Goal: Navigation & Orientation: Find specific page/section

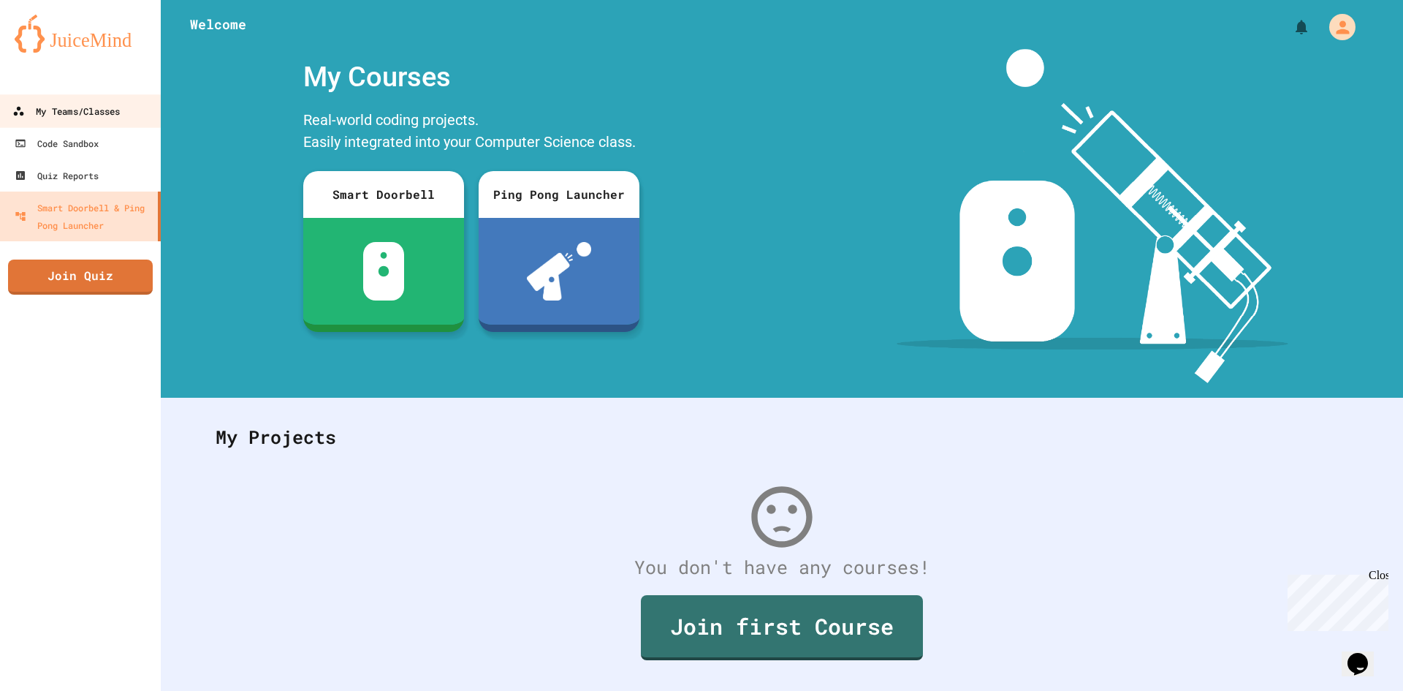
click at [94, 115] on div "My Teams/Classes" at bounding box center [65, 111] width 107 height 18
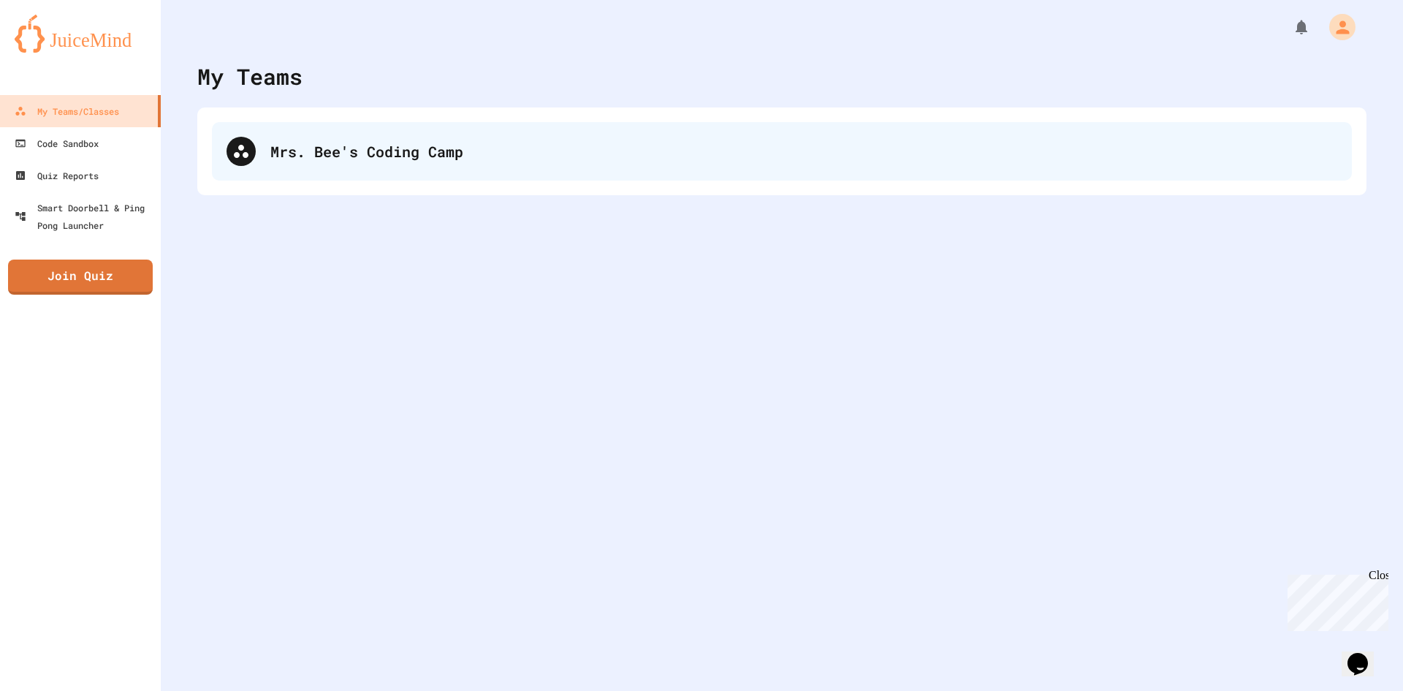
click at [341, 160] on div "Mrs. Bee's Coding Camp" at bounding box center [803, 151] width 1067 height 22
